Goal: Contribute content: Add original content to the website for others to see

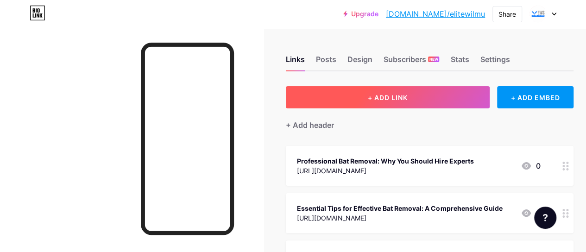
click at [398, 97] on span "+ ADD LINK" at bounding box center [388, 98] width 40 height 8
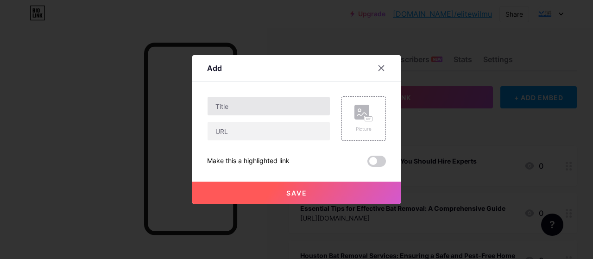
drag, startPoint x: 277, startPoint y: 120, endPoint x: 275, endPoint y: 107, distance: 12.6
click at [276, 120] on div at bounding box center [268, 118] width 123 height 44
click at [275, 107] on input "text" at bounding box center [269, 106] width 122 height 19
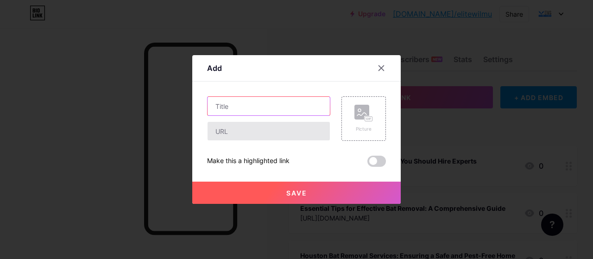
paste input "Top-Rated Rat Removal in [GEOGRAPHIC_DATA]: Expert Solutions for a Rodent-Free …"
type input "Top-Rated Rat Removal in [GEOGRAPHIC_DATA]: Expert Solutions for a Rodent-Free …"
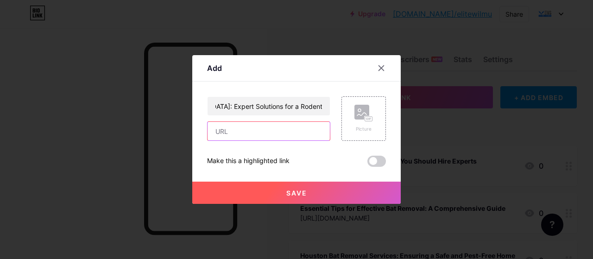
drag, startPoint x: 240, startPoint y: 133, endPoint x: 240, endPoint y: 128, distance: 5.1
click at [240, 133] on input "text" at bounding box center [269, 131] width 122 height 19
click at [249, 125] on input "text" at bounding box center [269, 131] width 122 height 19
paste input "[URL][DOMAIN_NAME]"
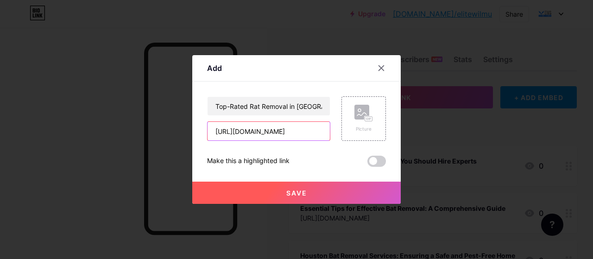
scroll to position [0, 279]
type input "[URL][DOMAIN_NAME]"
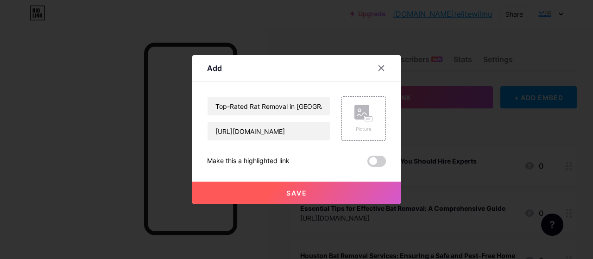
click at [371, 163] on span at bounding box center [376, 161] width 19 height 11
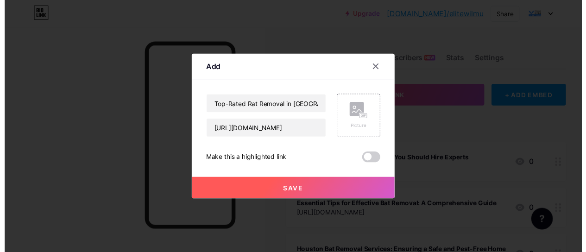
scroll to position [0, 0]
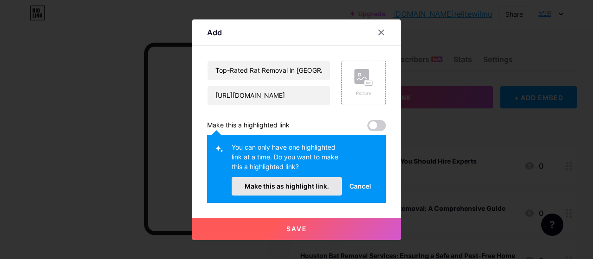
click at [304, 185] on span "Make this as highlight link." at bounding box center [287, 186] width 84 height 8
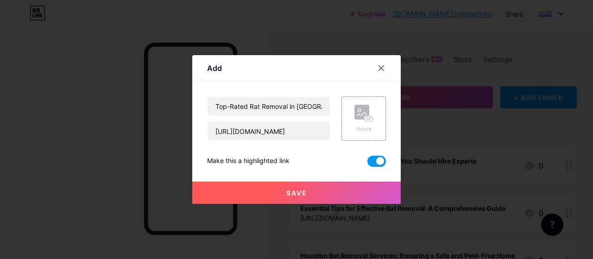
click at [322, 197] on button "Save" at bounding box center [296, 193] width 208 height 22
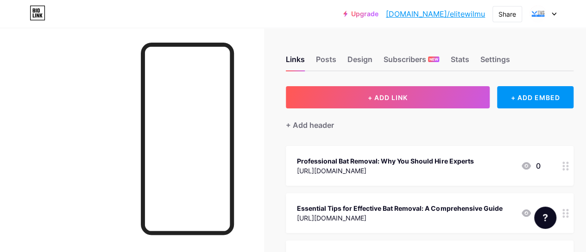
click at [469, 15] on link "[DOMAIN_NAME]/elitewilmu" at bounding box center [435, 13] width 99 height 11
